Goal: Check status: Check status

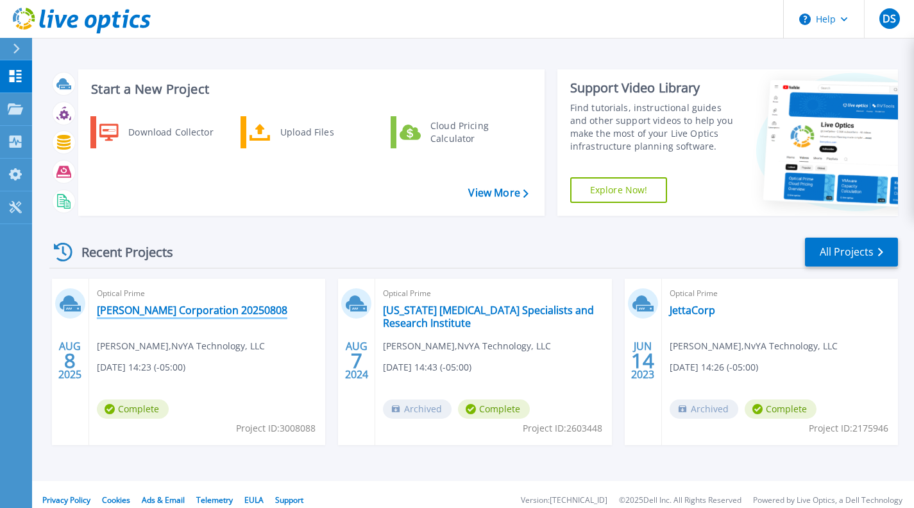
click at [180, 305] on link "[PERSON_NAME] Corporation 20250808" at bounding box center [192, 310] width 191 height 13
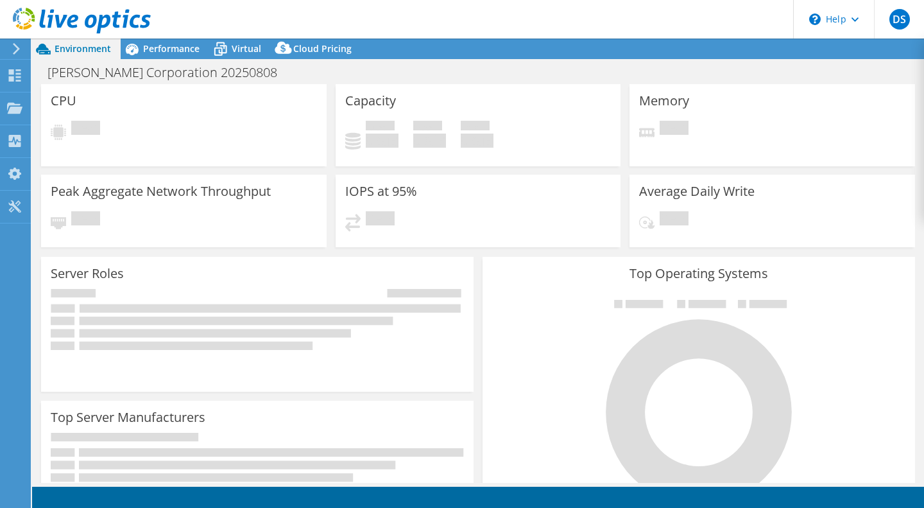
select select "USEast"
select select "USD"
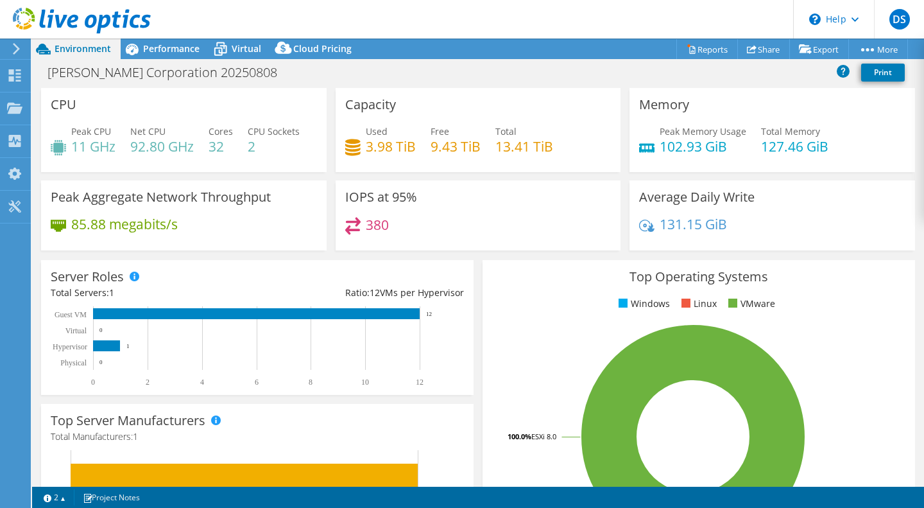
click at [237, 55] on div "Virtual" at bounding box center [240, 49] width 62 height 21
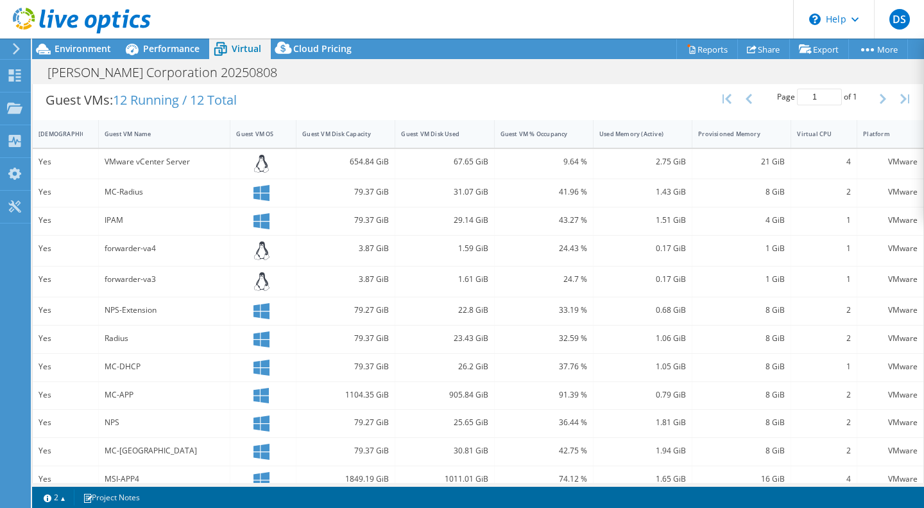
scroll to position [274, 0]
